Goal: Task Accomplishment & Management: Manage account settings

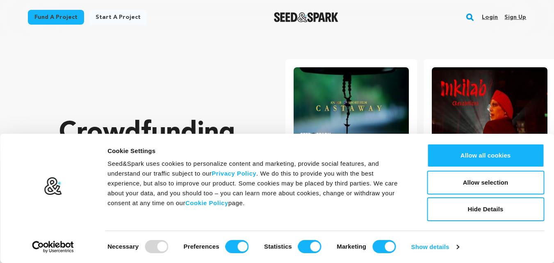
click at [518, 15] on link "Sign up" at bounding box center [515, 17] width 22 height 13
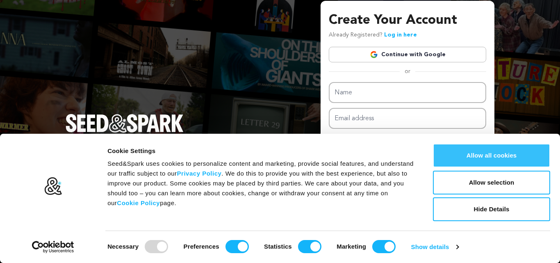
click at [490, 157] on button "Allow all cookies" at bounding box center [491, 156] width 117 height 24
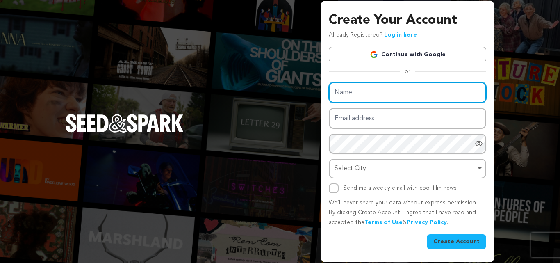
click at [355, 90] on input "Name" at bounding box center [407, 92] width 157 height 21
type input "servpro"
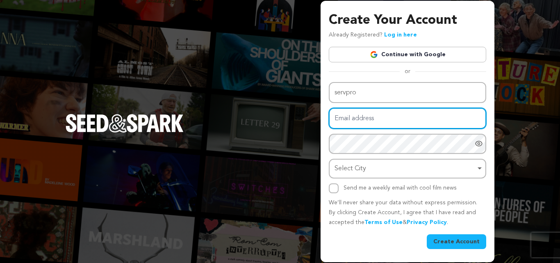
click at [351, 119] on input "Email address" at bounding box center [407, 118] width 157 height 21
type input "[EMAIL_ADDRESS][DOMAIN_NAME]"
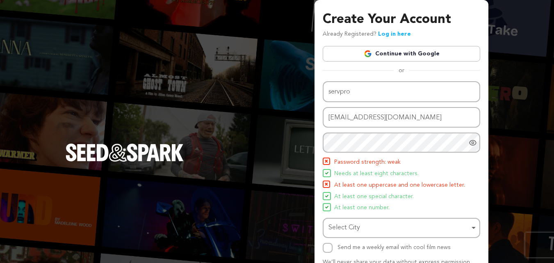
click at [472, 144] on icon "Show password as plain text. Warning: this will display your password on the sc…" at bounding box center [473, 143] width 8 height 8
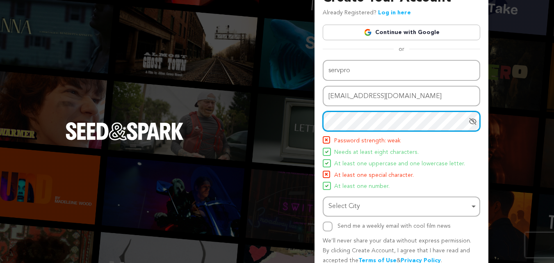
scroll to position [41, 0]
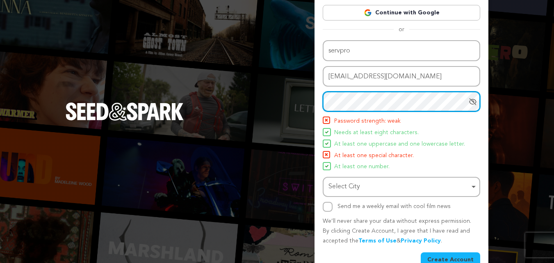
click at [369, 189] on div "Select City Remove item" at bounding box center [398, 187] width 141 height 12
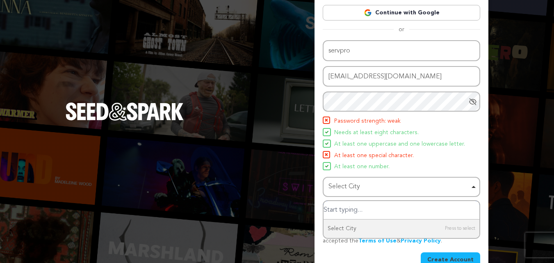
drag, startPoint x: 348, startPoint y: 191, endPoint x: 359, endPoint y: 194, distance: 11.3
click at [349, 191] on div "Select City Remove item" at bounding box center [398, 187] width 141 height 12
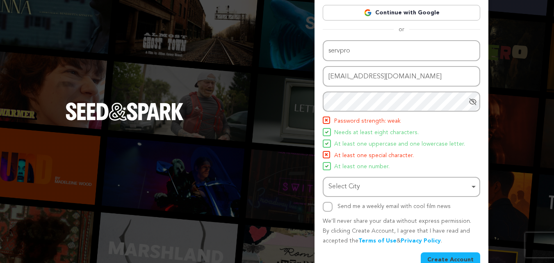
scroll to position [58, 0]
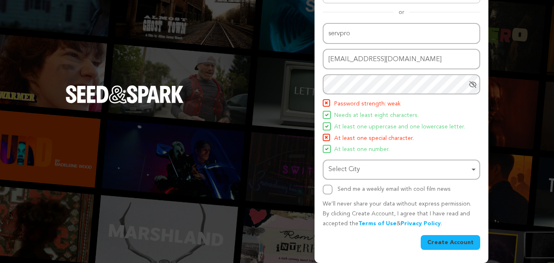
click at [333, 190] on div "Send me a weekly email with cool film news" at bounding box center [401, 190] width 157 height 10
click at [331, 191] on input "Send me a weekly email with cool film news" at bounding box center [328, 190] width 10 height 10
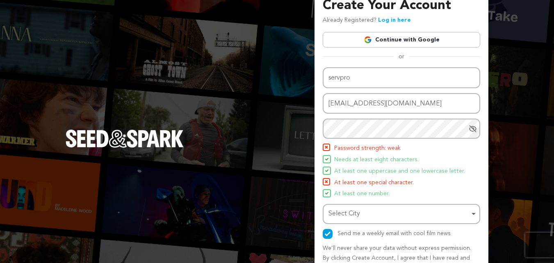
scroll to position [0, 0]
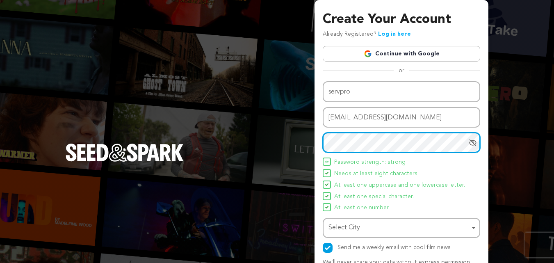
click at [300, 151] on div "Create Your Account Already Registered? Log in here Continue with Google or eyJ…" at bounding box center [277, 160] width 554 height 321
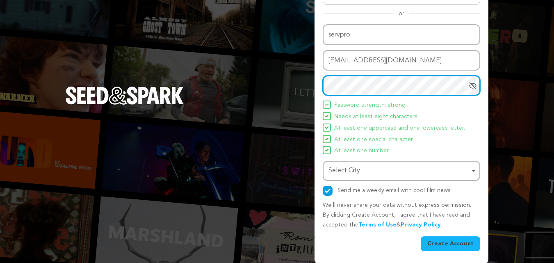
scroll to position [58, 0]
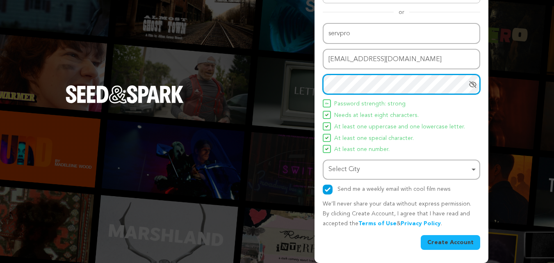
click at [352, 173] on div "Select City Remove item" at bounding box center [398, 170] width 141 height 12
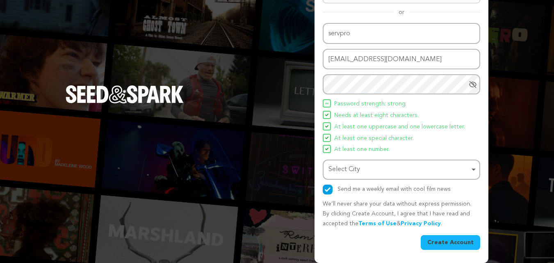
click at [449, 241] on button "Create Account" at bounding box center [450, 242] width 59 height 15
click at [447, 240] on button "Create Account" at bounding box center [450, 242] width 59 height 15
click at [448, 240] on button "Create Account" at bounding box center [450, 242] width 59 height 15
click at [323, 192] on input "Send me a weekly email with cool film news" at bounding box center [328, 190] width 10 height 10
checkbox input "false"
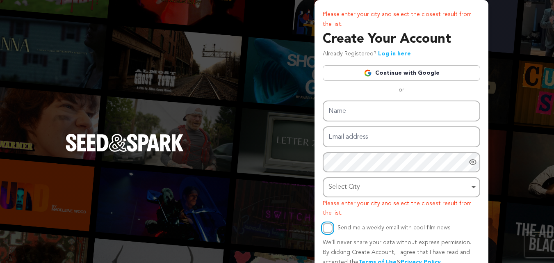
click at [326, 230] on input "Send me a weekly email with cool film news" at bounding box center [328, 228] width 10 height 10
checkbox input "true"
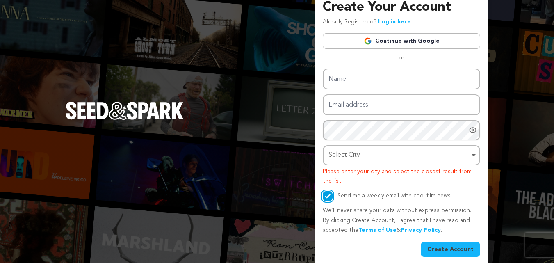
scroll to position [39, 0]
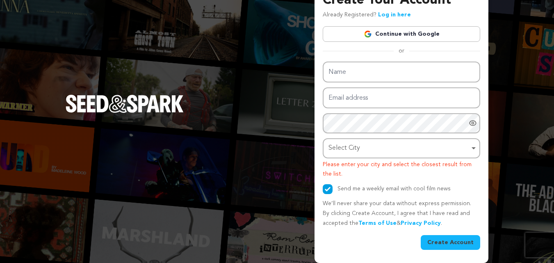
click at [457, 241] on button "Create Account" at bounding box center [450, 242] width 59 height 15
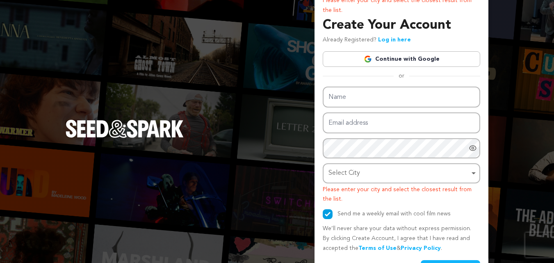
scroll to position [0, 0]
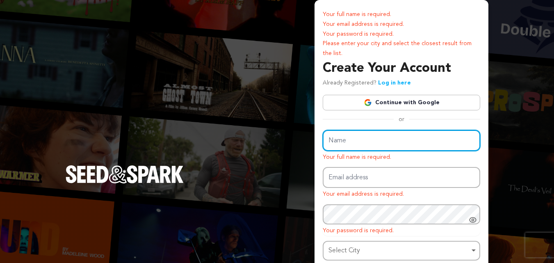
click at [328, 137] on input "Name" at bounding box center [401, 140] width 157 height 21
type input "servpro"
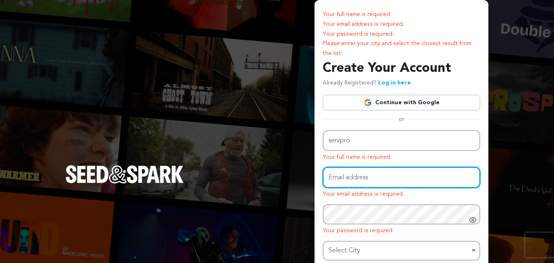
click at [359, 171] on input "Email address" at bounding box center [401, 177] width 157 height 21
type input "[EMAIL_ADDRESS][DOMAIN_NAME]"
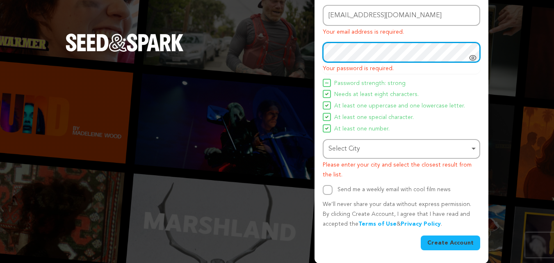
scroll to position [162, 0]
click at [349, 148] on div "Select City Remove item" at bounding box center [398, 149] width 141 height 12
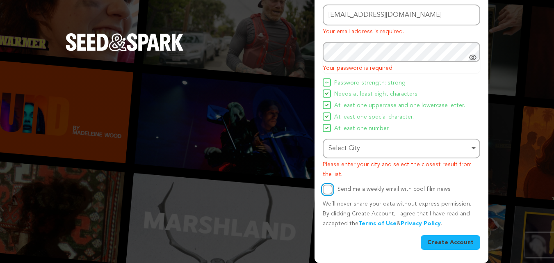
drag, startPoint x: 326, startPoint y: 189, endPoint x: 331, endPoint y: 191, distance: 5.1
click at [327, 191] on input "Send me a weekly email with cool film news" at bounding box center [328, 190] width 10 height 10
checkbox input "true"
click at [451, 243] on button "Create Account" at bounding box center [450, 242] width 59 height 15
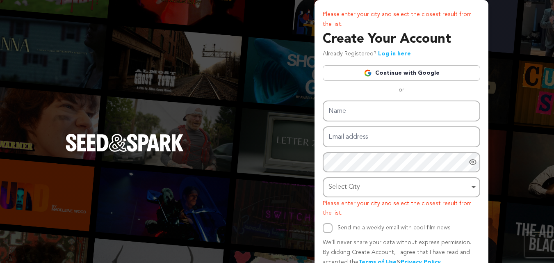
scroll to position [39, 0]
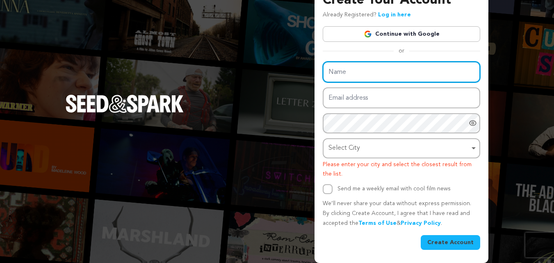
drag, startPoint x: 334, startPoint y: 72, endPoint x: 358, endPoint y: 89, distance: 29.4
click at [338, 78] on input "Name" at bounding box center [401, 72] width 157 height 21
type input "servpro"
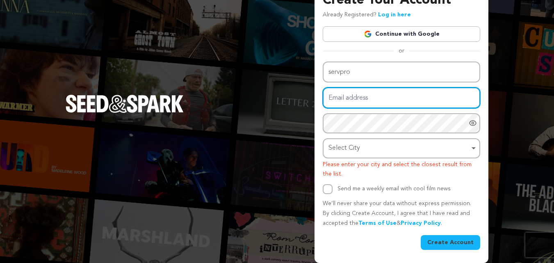
click at [348, 105] on input "Email address" at bounding box center [401, 97] width 157 height 21
type input "[EMAIL_ADDRESS][DOMAIN_NAME]"
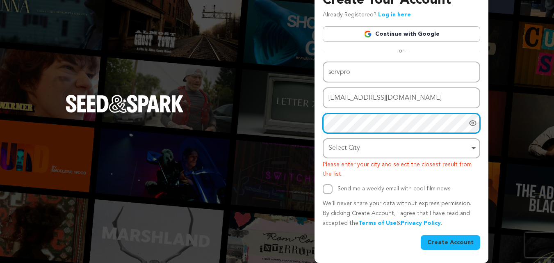
scroll to position [69, 0]
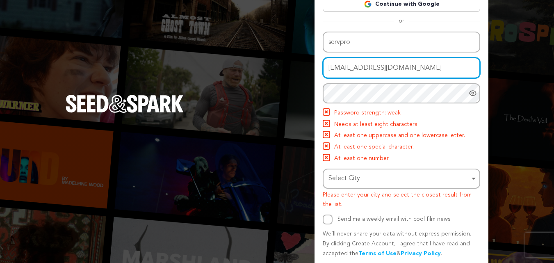
click at [401, 67] on input "[EMAIL_ADDRESS][DOMAIN_NAME]" at bounding box center [401, 67] width 157 height 21
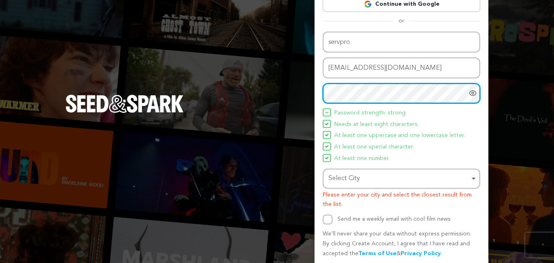
click at [356, 179] on div "Select City Remove item" at bounding box center [398, 179] width 141 height 12
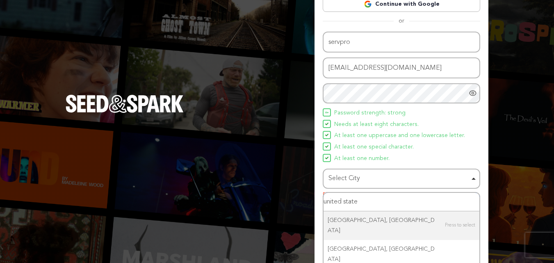
click at [418, 194] on input "united state" at bounding box center [402, 202] width 156 height 18
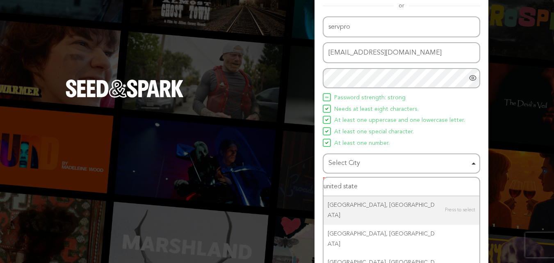
scroll to position [99, 0]
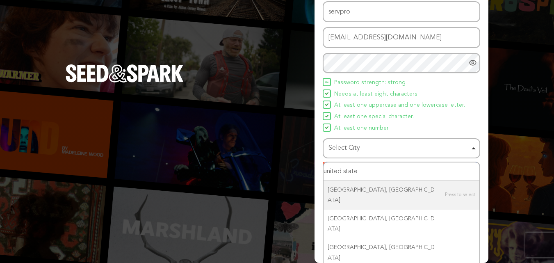
click at [362, 171] on input "united state" at bounding box center [402, 171] width 156 height 18
type input "u"
type input "usa"
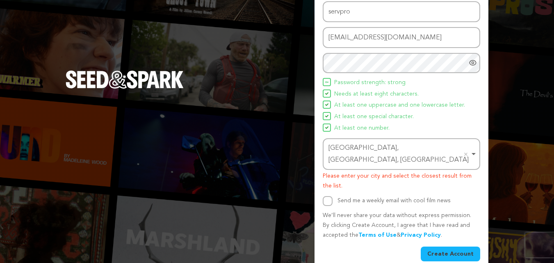
click at [375, 147] on div "Uniontown, OH, USA Remove item" at bounding box center [398, 154] width 141 height 24
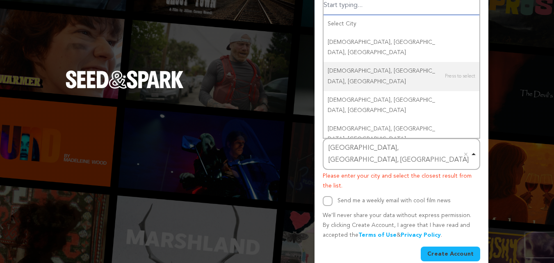
scroll to position [96, 0]
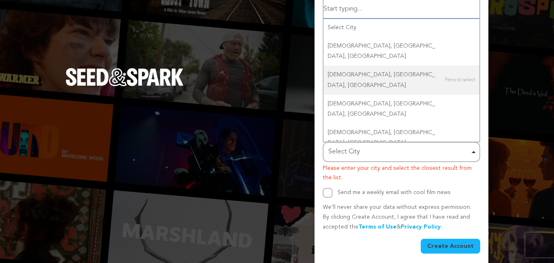
click at [358, 154] on div "Select City Remove item" at bounding box center [398, 152] width 141 height 12
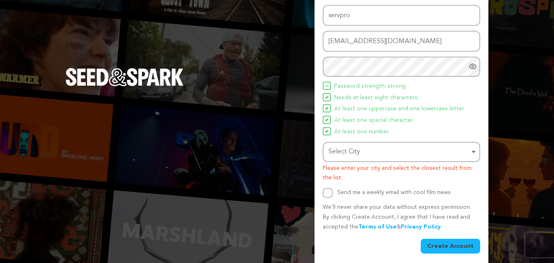
click at [358, 153] on div "Select City Remove item" at bounding box center [398, 152] width 141 height 12
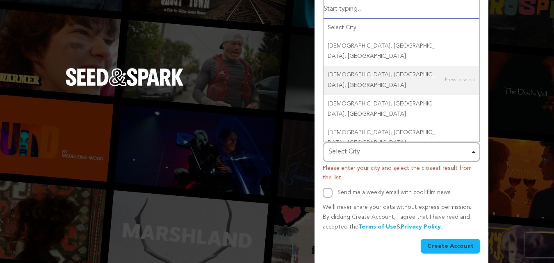
click at [358, 153] on div "Select City Remove item" at bounding box center [398, 152] width 141 height 12
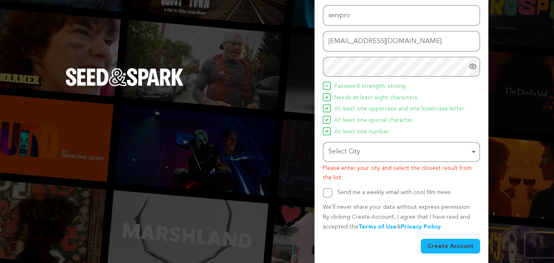
click at [358, 153] on div "Select City Remove item" at bounding box center [398, 152] width 141 height 12
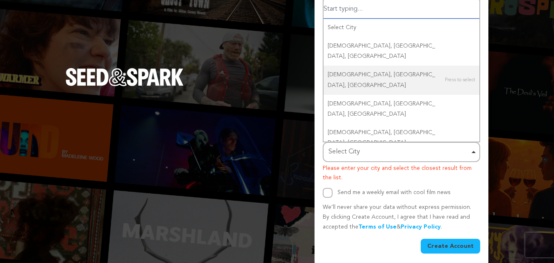
drag, startPoint x: 435, startPoint y: 160, endPoint x: 449, endPoint y: 160, distance: 13.1
click at [435, 160] on div "Select City Select City Remove item" at bounding box center [401, 152] width 157 height 20
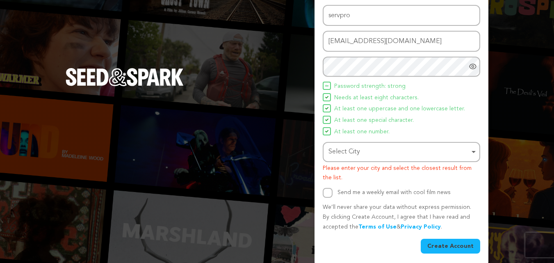
click at [473, 150] on div "Select City Remove item" at bounding box center [401, 151] width 149 height 15
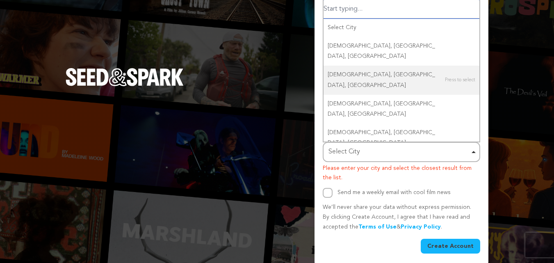
click at [347, 155] on div "Select City Remove item" at bounding box center [398, 152] width 141 height 12
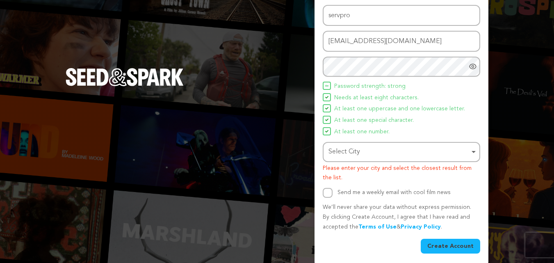
click at [472, 151] on div "Select City Remove item" at bounding box center [401, 151] width 149 height 15
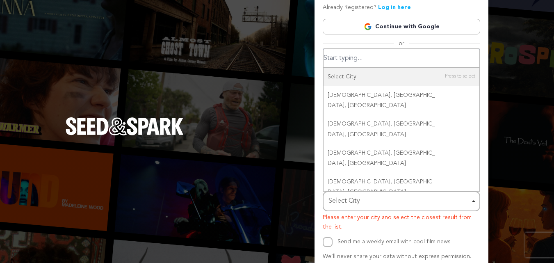
scroll to position [0, 0]
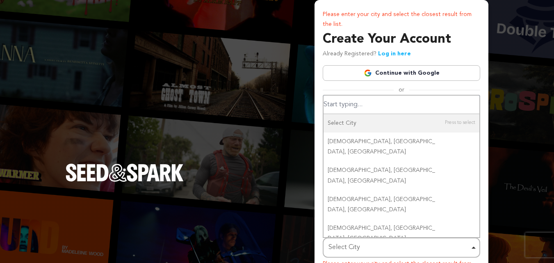
click at [348, 106] on input "Select City" at bounding box center [402, 105] width 156 height 18
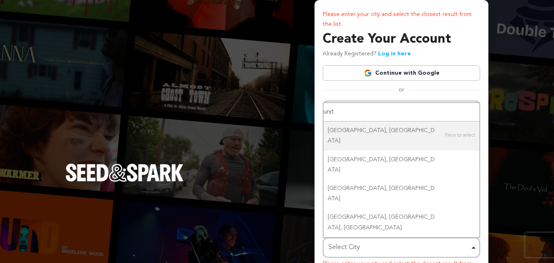
type input "unite"
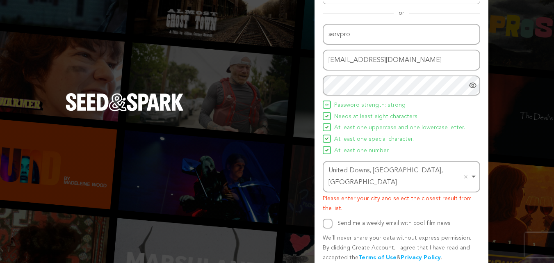
scroll to position [82, 0]
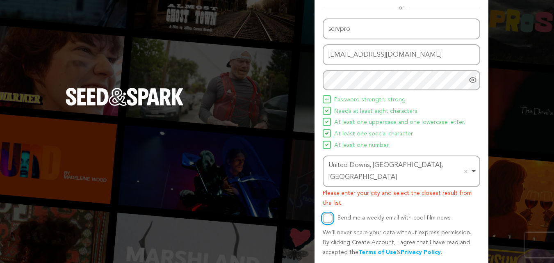
click at [327, 213] on input "Send me a weekly email with cool film news" at bounding box center [328, 218] width 10 height 10
checkbox input "true"
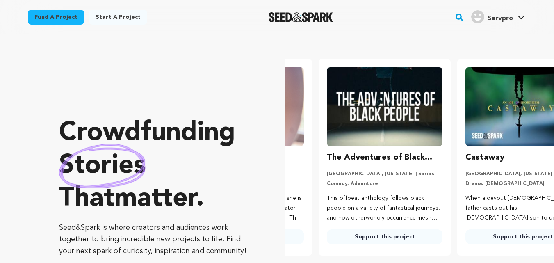
scroll to position [0, 145]
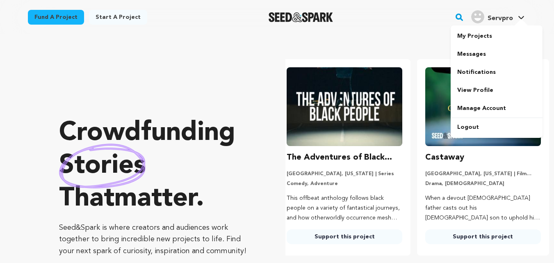
click at [503, 13] on div "Servpro" at bounding box center [492, 16] width 42 height 13
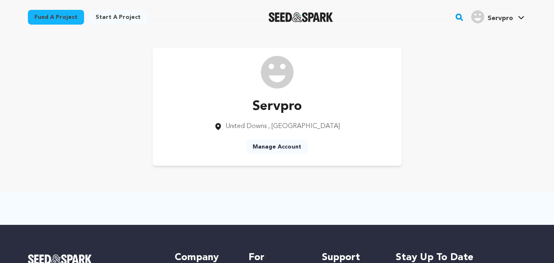
click at [281, 145] on link "Manage Account" at bounding box center [277, 146] width 62 height 15
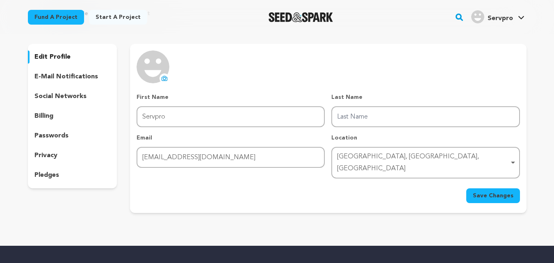
scroll to position [41, 0]
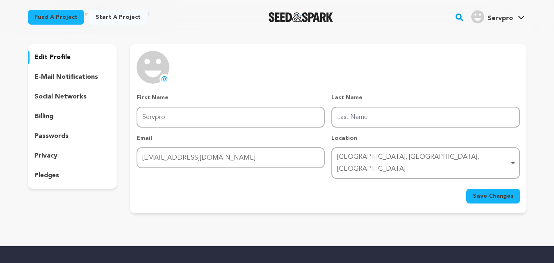
click at [464, 155] on div "[GEOGRAPHIC_DATA], [GEOGRAPHIC_DATA], [GEOGRAPHIC_DATA] Remove item" at bounding box center [423, 163] width 172 height 24
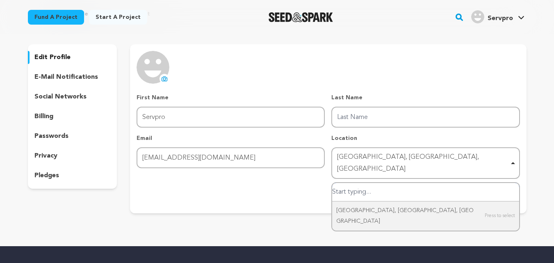
click at [376, 183] on input "United Downs, England, United Kingdom" at bounding box center [425, 192] width 187 height 18
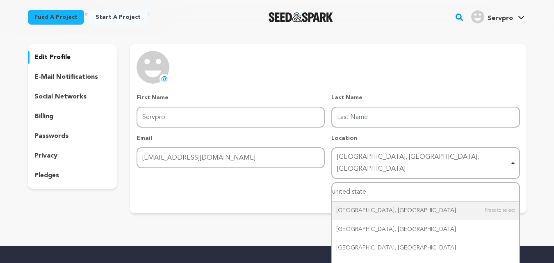
type input "united stated"
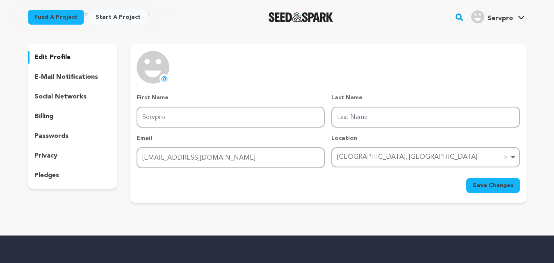
drag, startPoint x: 394, startPoint y: 155, endPoint x: 447, endPoint y: 161, distance: 53.6
click at [395, 155] on div "Unitedville‎, Belize Remove item" at bounding box center [423, 157] width 172 height 12
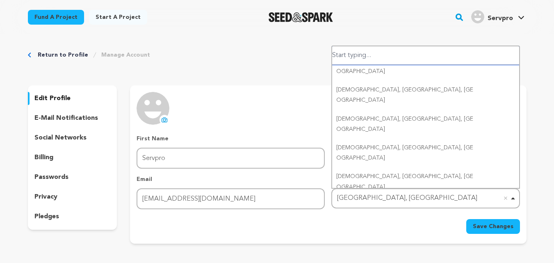
scroll to position [0, 0]
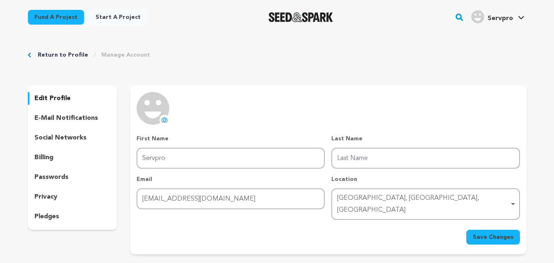
click at [495, 233] on span "Save Changes" at bounding box center [493, 237] width 41 height 8
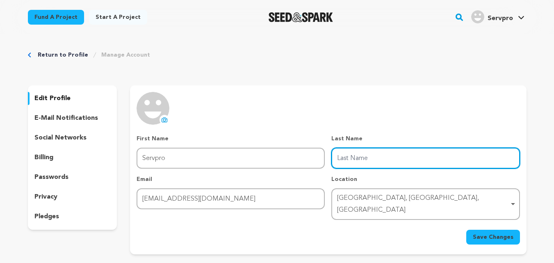
click at [372, 162] on input "Last Name" at bounding box center [425, 158] width 188 height 21
type input "pro"
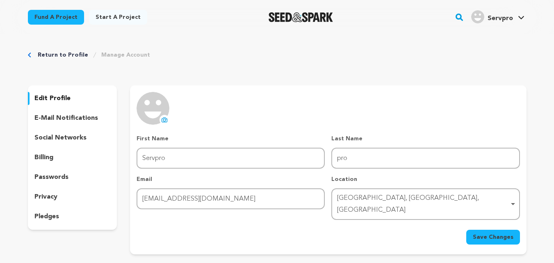
click at [162, 118] on icon at bounding box center [164, 119] width 7 height 7
click at [519, 213] on form "First Name First Name Servpro Last Name Last Name pro Email Email servpro057@gm…" at bounding box center [328, 189] width 383 height 110
click at [509, 233] on span "Save Changes" at bounding box center [493, 237] width 41 height 8
click at [0, 0] on circle "submit" at bounding box center [0, 0] width 0 height 0
click at [50, 94] on p "edit profile" at bounding box center [52, 98] width 36 height 10
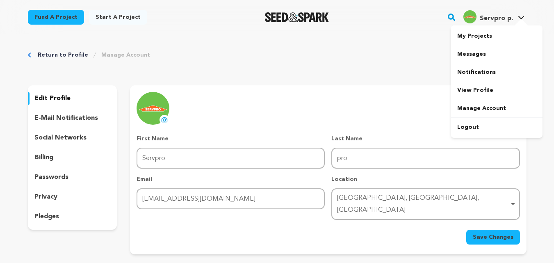
click at [503, 15] on span "Servpro p." at bounding box center [496, 18] width 33 height 7
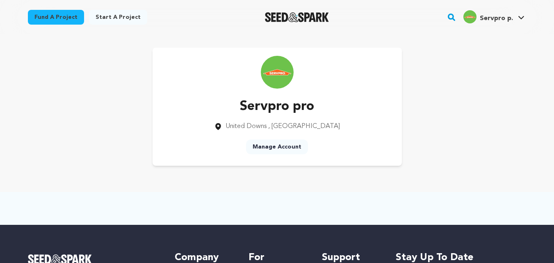
click at [262, 128] on span "United Downs" at bounding box center [246, 126] width 41 height 7
click at [276, 144] on link "Manage Account" at bounding box center [277, 146] width 62 height 15
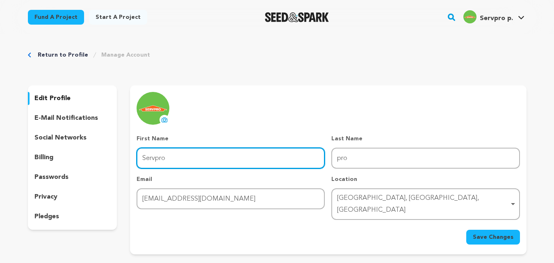
click at [212, 157] on input "Servpro" at bounding box center [231, 158] width 188 height 21
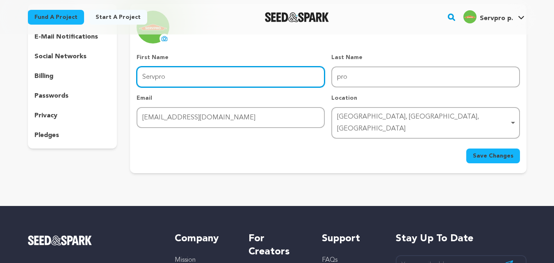
scroll to position [82, 0]
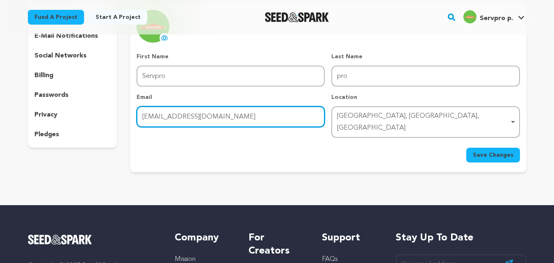
click at [257, 125] on input "servpro057@gmail.com" at bounding box center [231, 116] width 188 height 21
click at [469, 116] on div "United Downs, England, United Kingdom Remove item" at bounding box center [423, 122] width 172 height 24
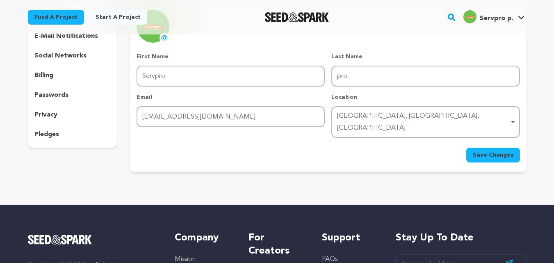
click at [411, 48] on div "uploading spinner upload profile image First Name First Name Servpro Last Name …" at bounding box center [328, 86] width 383 height 153
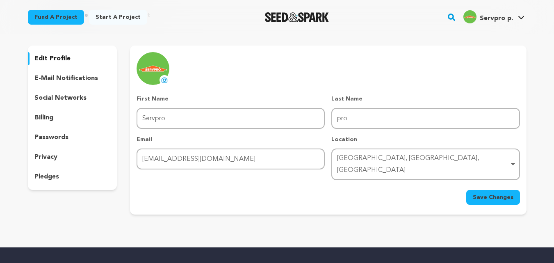
scroll to position [0, 0]
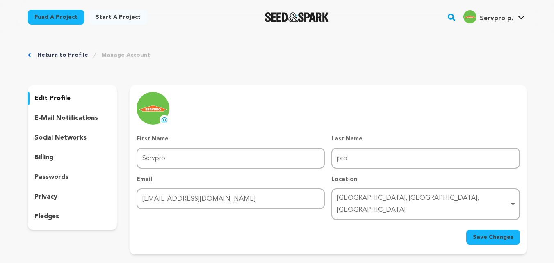
click at [55, 118] on p "e-mail notifications" at bounding box center [66, 118] width 64 height 10
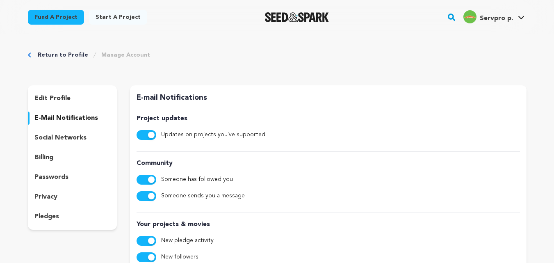
click at [60, 139] on p "social networks" at bounding box center [60, 138] width 52 height 10
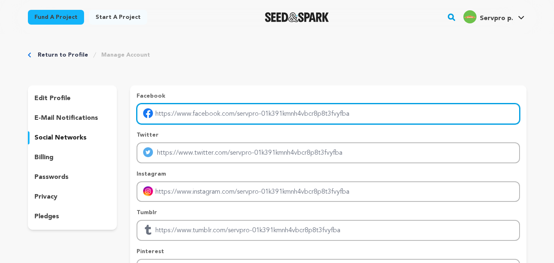
click at [163, 115] on input "Enter facebook profile link" at bounding box center [328, 113] width 383 height 21
click at [166, 115] on input "Enter facebook profile link" at bounding box center [328, 113] width 383 height 21
type input "https://www.facebook.com/SERVPRO"
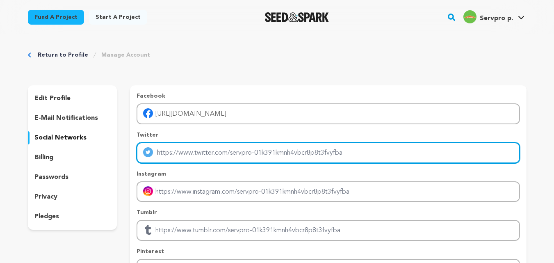
click at [198, 154] on input "Enter twitter profile link" at bounding box center [328, 152] width 383 height 21
type input "https://x.com/servpro"
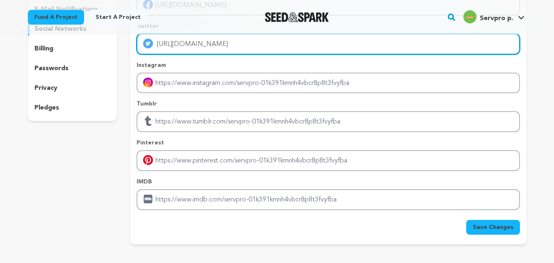
scroll to position [123, 0]
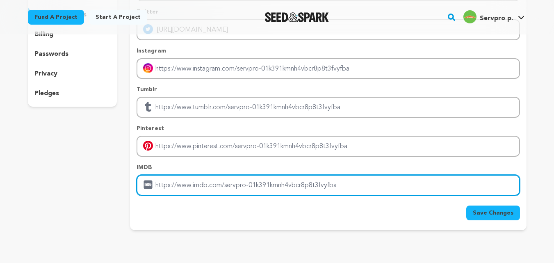
drag, startPoint x: 184, startPoint y: 185, endPoint x: 193, endPoint y: 185, distance: 9.0
click at [185, 185] on input "Enter IMDB profile link" at bounding box center [328, 185] width 383 height 21
click at [264, 188] on input "Enter IMDB profile link" at bounding box center [328, 185] width 383 height 21
paste input "https://www.servpro.com/"
type input "https://www.servpro.com/"
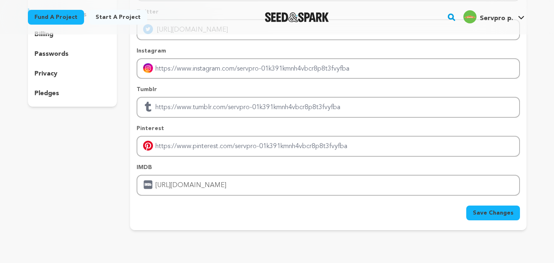
click at [482, 210] on span "Save Changes" at bounding box center [493, 213] width 41 height 8
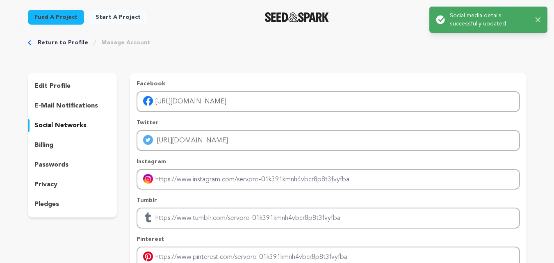
scroll to position [0, 0]
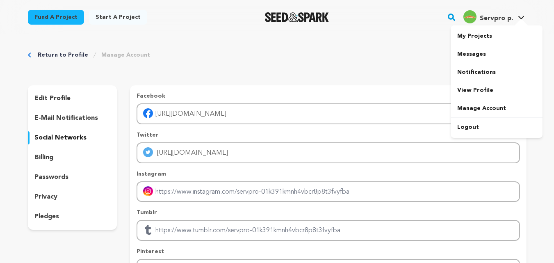
click at [508, 18] on span "Servpro p." at bounding box center [496, 18] width 33 height 7
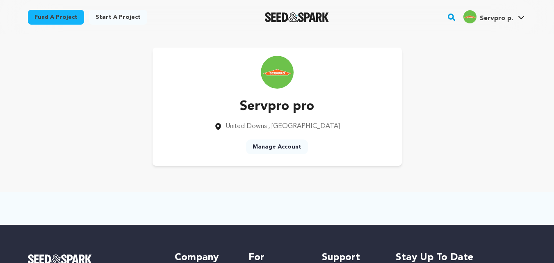
click at [501, 18] on span "Servpro p." at bounding box center [496, 18] width 33 height 7
click at [486, 16] on span "Servpro p." at bounding box center [496, 18] width 33 height 7
click at [495, 16] on span "Servpro p." at bounding box center [496, 18] width 33 height 7
